Goal: Task Accomplishment & Management: Manage account settings

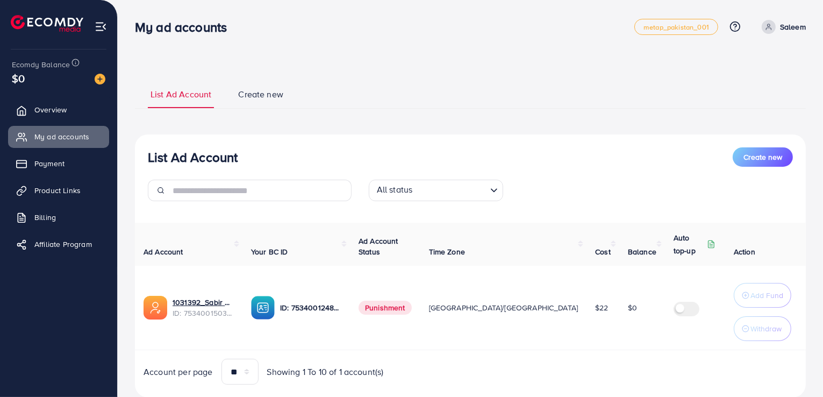
click at [0, 314] on ul "Overview My ad accounts Payment Product Links Billing Affiliate Program" at bounding box center [58, 218] width 117 height 247
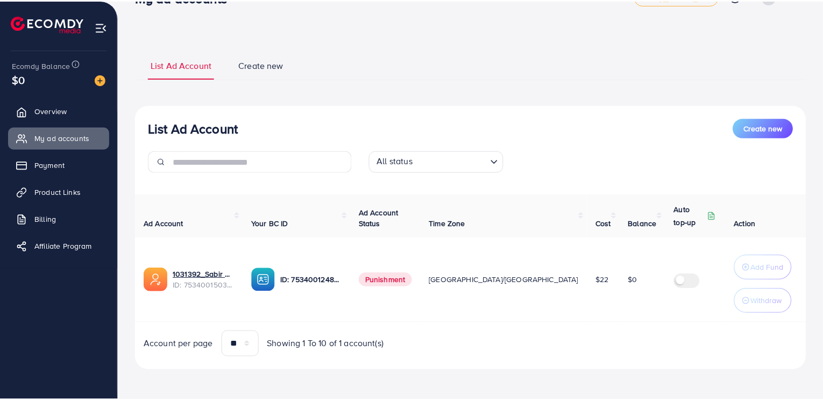
scroll to position [27, 0]
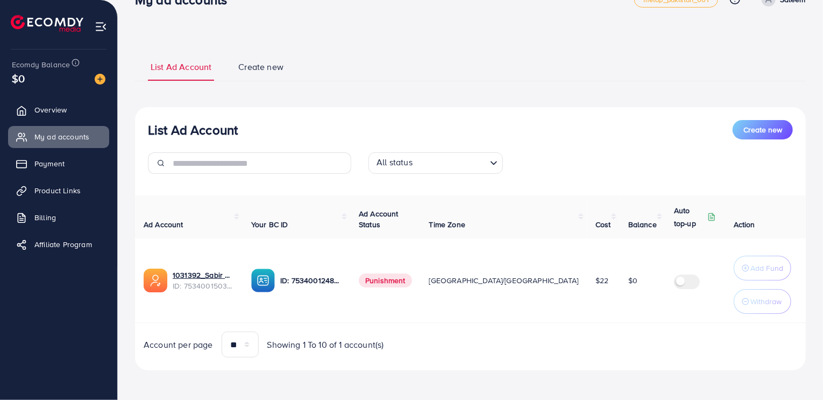
drag, startPoint x: 695, startPoint y: 387, endPoint x: 492, endPoint y: 175, distance: 293.6
click at [492, 175] on div "All status Loading..." at bounding box center [470, 167] width 220 height 30
click at [388, 284] on span "Punishment" at bounding box center [385, 280] width 53 height 14
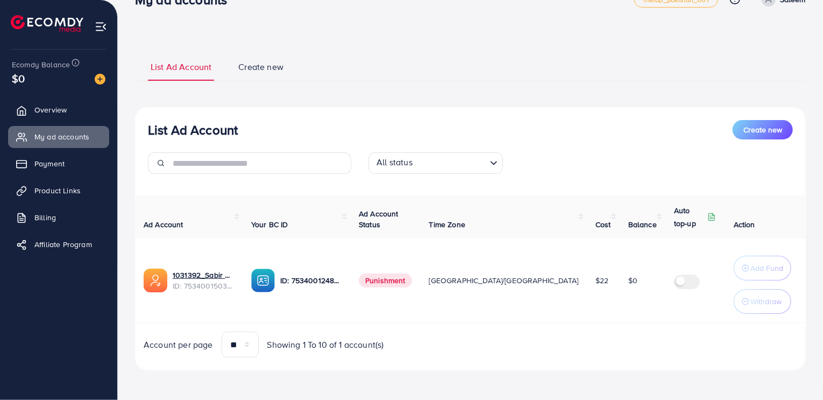
click at [373, 258] on td "Punishment" at bounding box center [385, 280] width 70 height 84
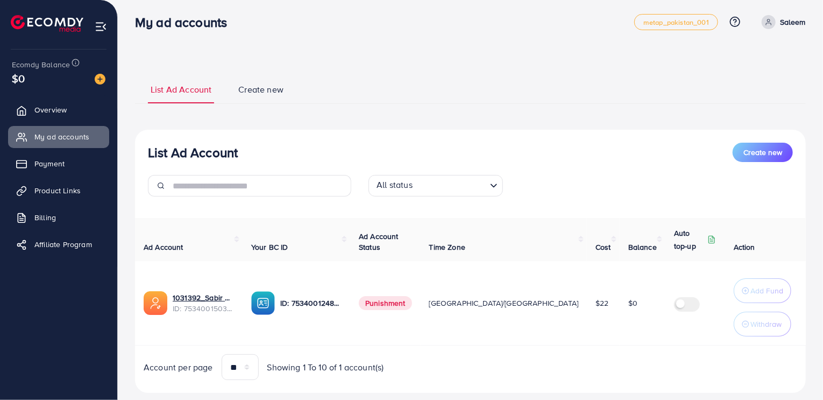
scroll to position [0, 0]
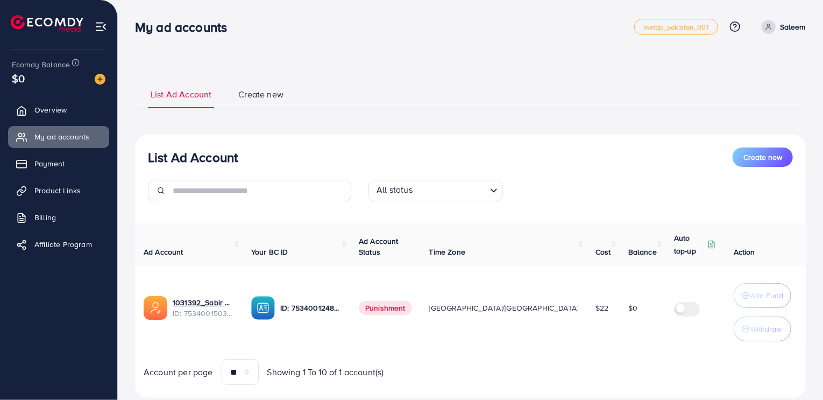
click at [322, 91] on ul "List Ad Account Create new" at bounding box center [470, 94] width 671 height 29
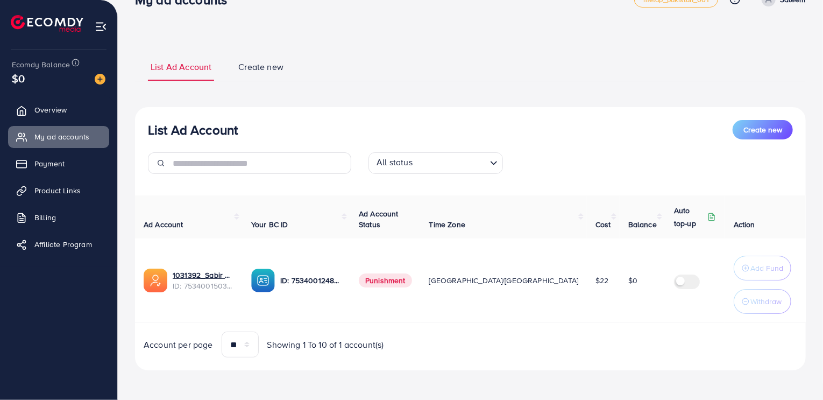
click at [254, 72] on span "Create new" at bounding box center [260, 67] width 45 height 12
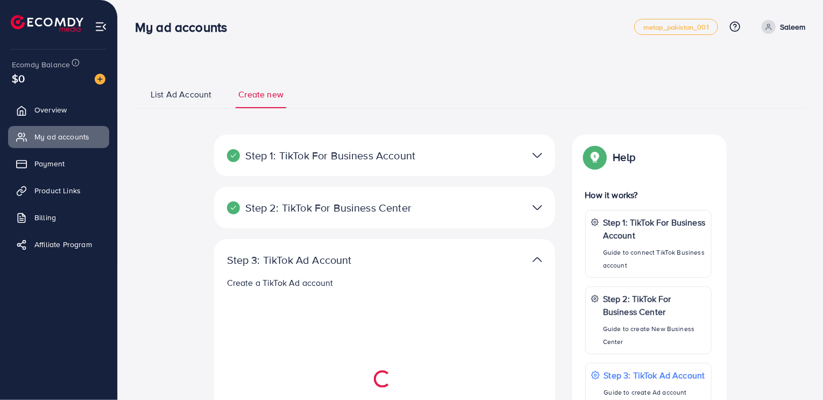
click at [184, 93] on span "List Ad Account" at bounding box center [181, 94] width 61 height 12
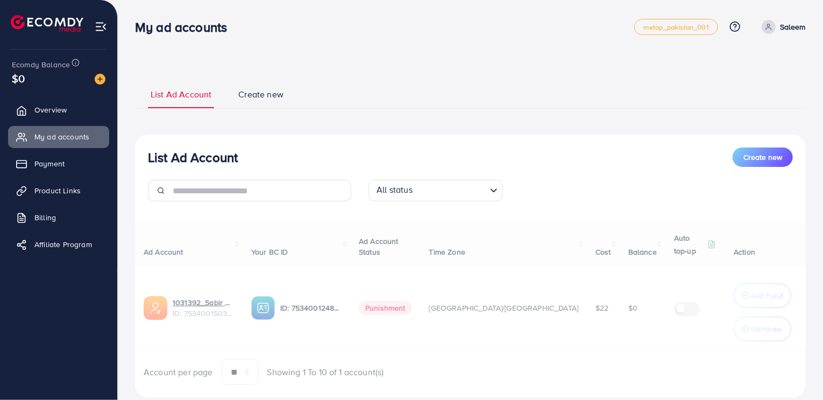
select select
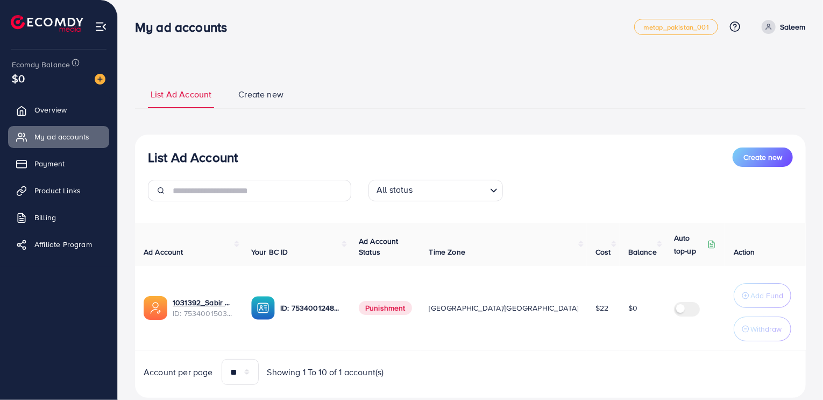
click at [259, 91] on span "Create new" at bounding box center [260, 94] width 45 height 12
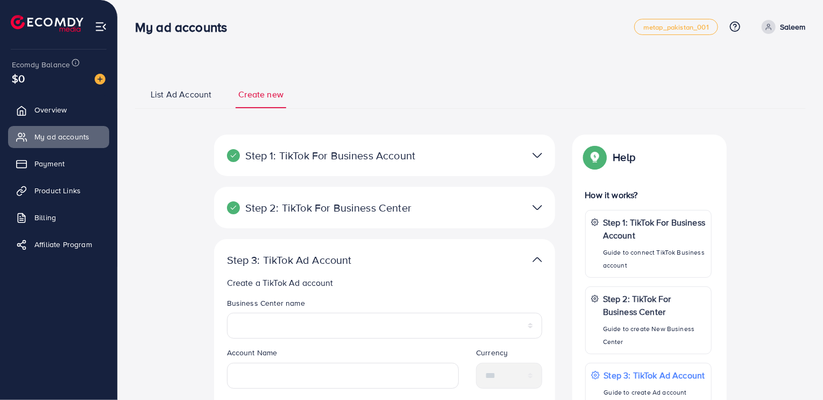
click at [179, 94] on span "List Ad Account" at bounding box center [181, 94] width 61 height 12
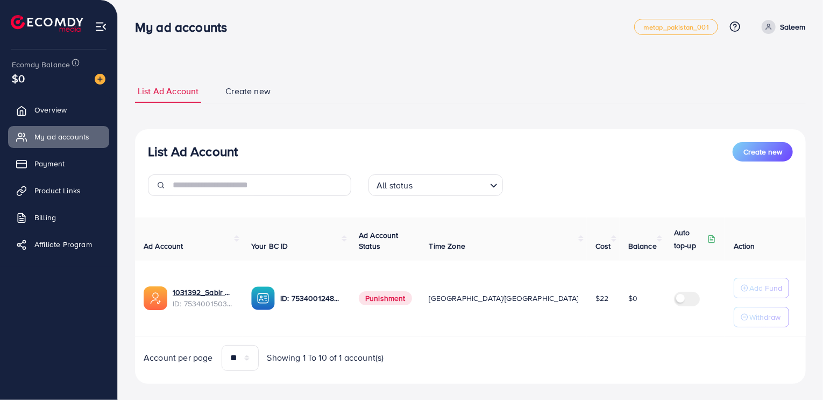
click at [394, 301] on span "Punishment" at bounding box center [385, 298] width 53 height 14
drag, startPoint x: 353, startPoint y: 315, endPoint x: 321, endPoint y: 309, distance: 32.7
click at [340, 315] on td "ID: 7534001248409108497" at bounding box center [297, 298] width 108 height 76
click at [191, 287] on link "1031392_Sabir Gabool_1754146435211" at bounding box center [203, 292] width 61 height 11
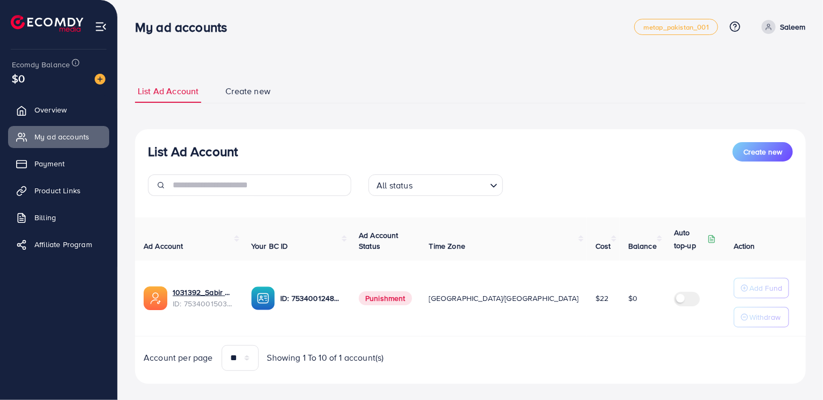
click at [590, 388] on div "**********" at bounding box center [470, 232] width 671 height 330
